Goal: Information Seeking & Learning: Learn about a topic

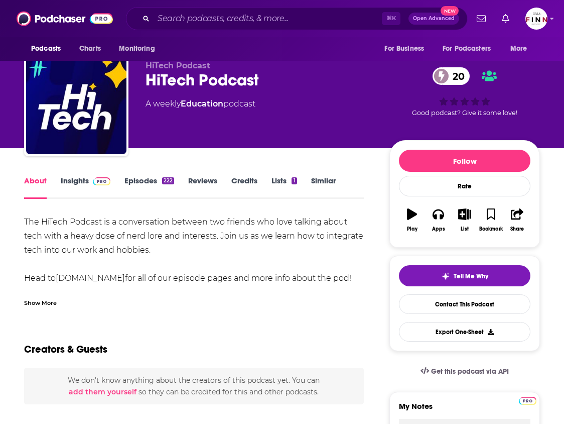
scroll to position [33, 0]
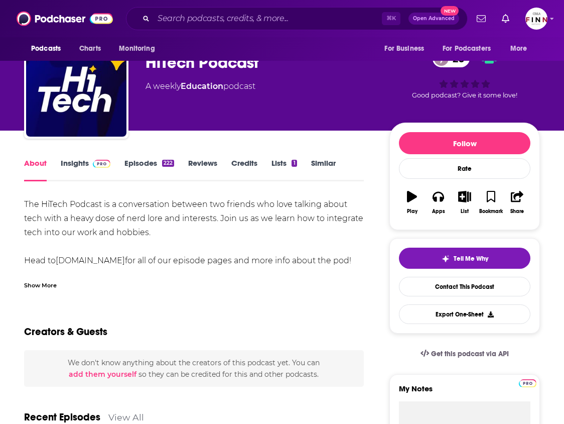
click at [89, 163] on span at bounding box center [100, 163] width 22 height 10
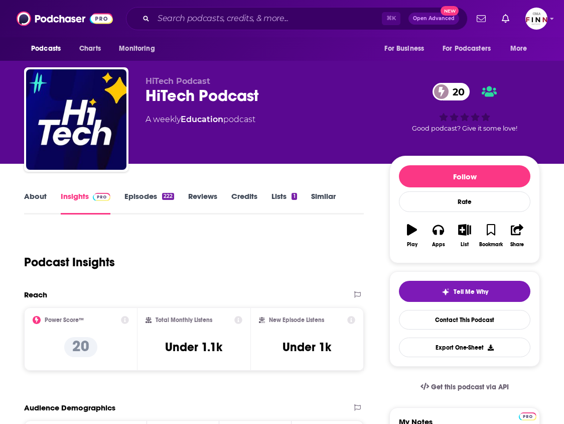
click at [41, 202] on link "About" at bounding box center [35, 202] width 23 height 23
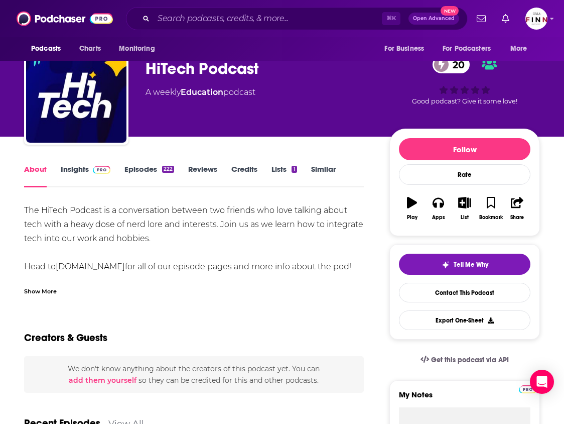
scroll to position [31, 0]
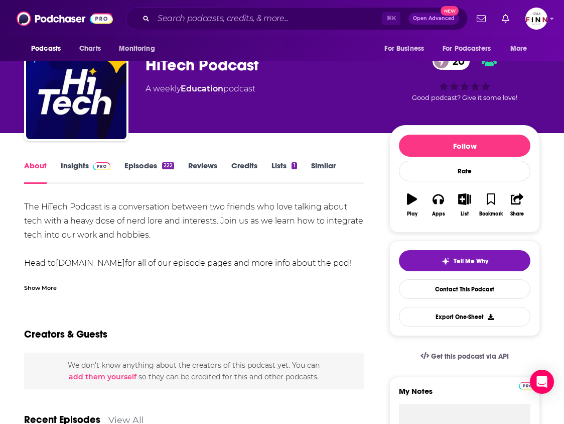
click at [46, 289] on div "Show More" at bounding box center [40, 287] width 33 height 10
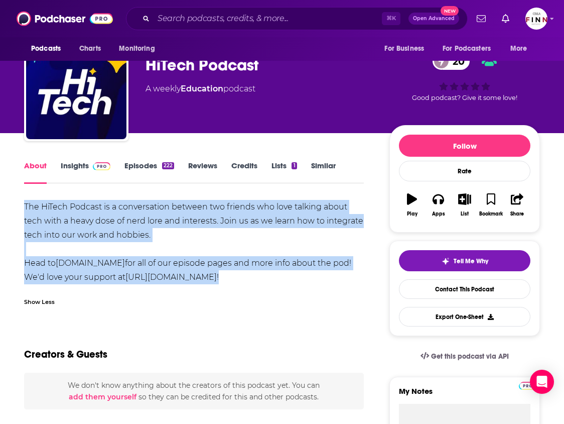
drag, startPoint x: 325, startPoint y: 277, endPoint x: 3, endPoint y: 205, distance: 330.2
copy div "The HiTech Podcast is a conversation between two friends who love talking about…"
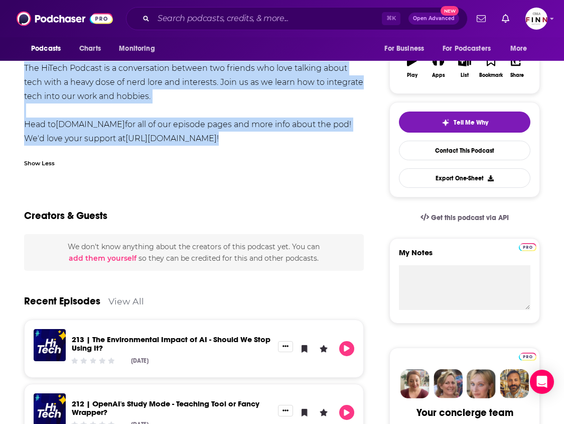
scroll to position [0, 0]
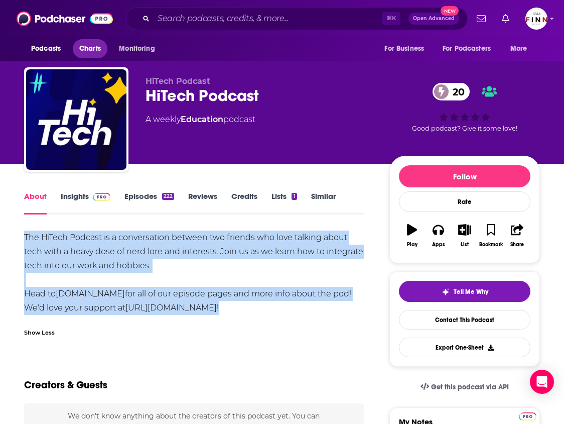
click at [89, 48] on span "Charts" at bounding box center [90, 49] width 22 height 14
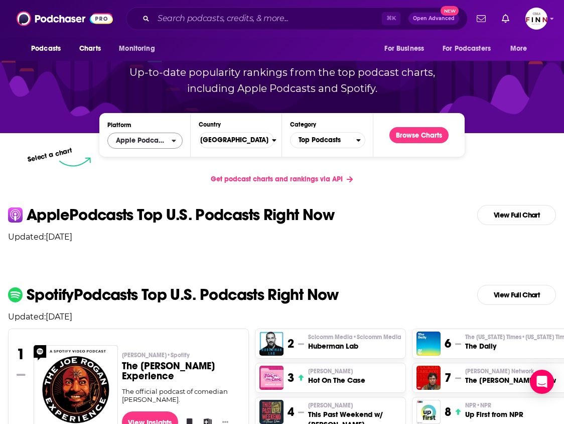
scroll to position [114, 0]
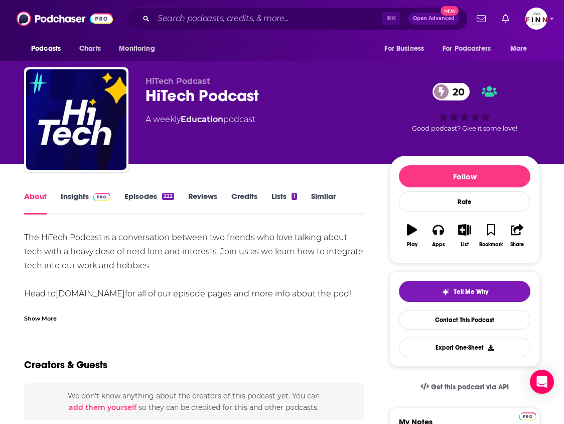
click at [97, 201] on link "Insights" at bounding box center [86, 202] width 50 height 23
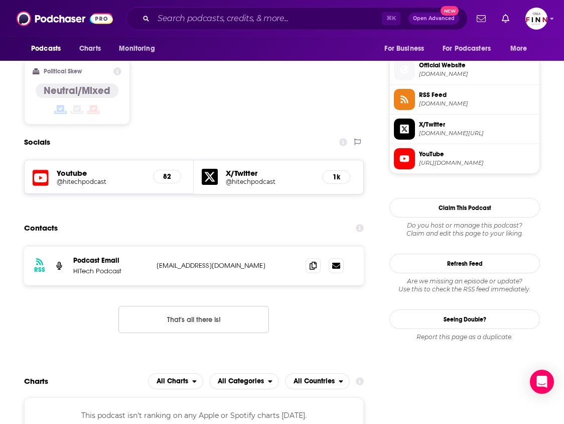
scroll to position [715, 0]
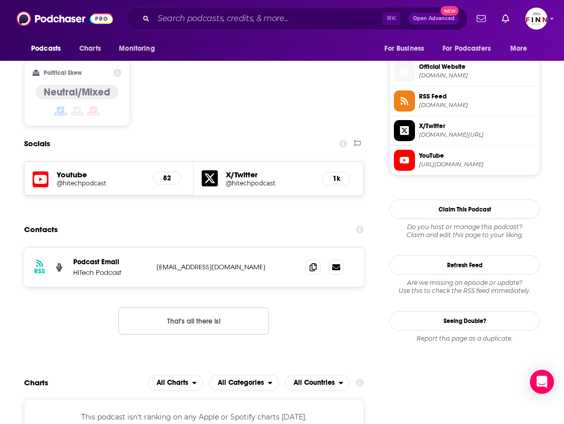
click at [72, 170] on h5 "Youtube" at bounding box center [101, 175] width 88 height 10
click at [71, 170] on h5 "Youtube" at bounding box center [101, 175] width 88 height 10
click at [33, 171] on icon at bounding box center [41, 179] width 16 height 16
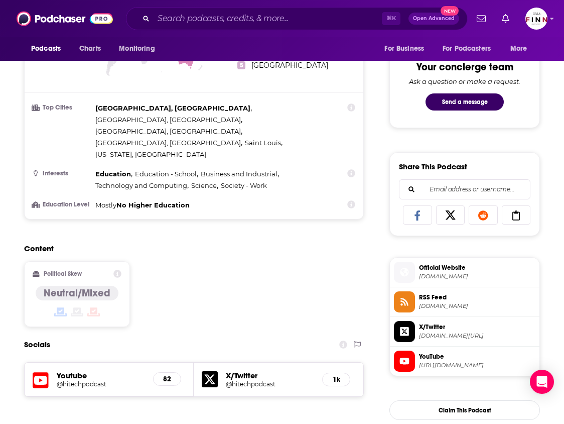
scroll to position [327, 0]
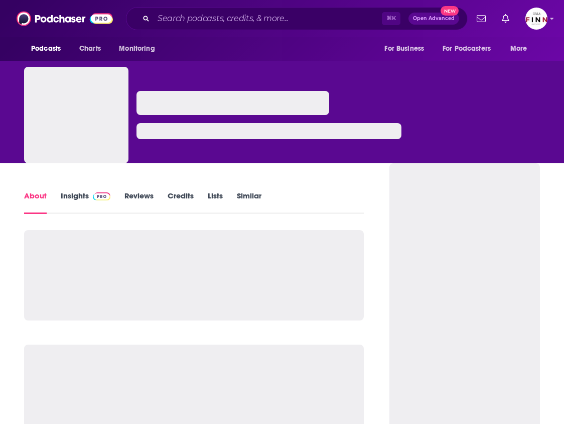
click at [80, 196] on link "Insights" at bounding box center [86, 202] width 50 height 23
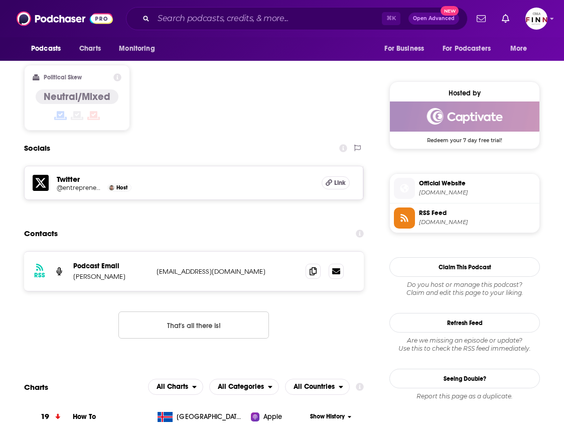
scroll to position [780, 0]
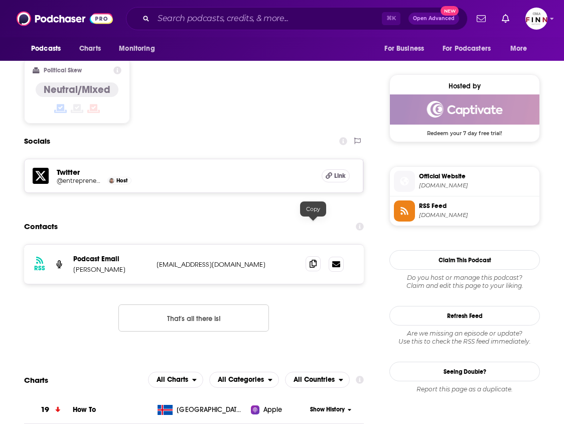
click at [318, 256] on span at bounding box center [313, 263] width 15 height 15
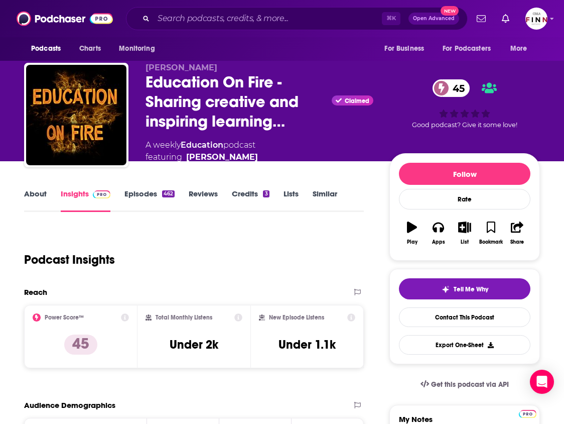
scroll to position [0, 0]
